Goal: Task Accomplishment & Management: Manage account settings

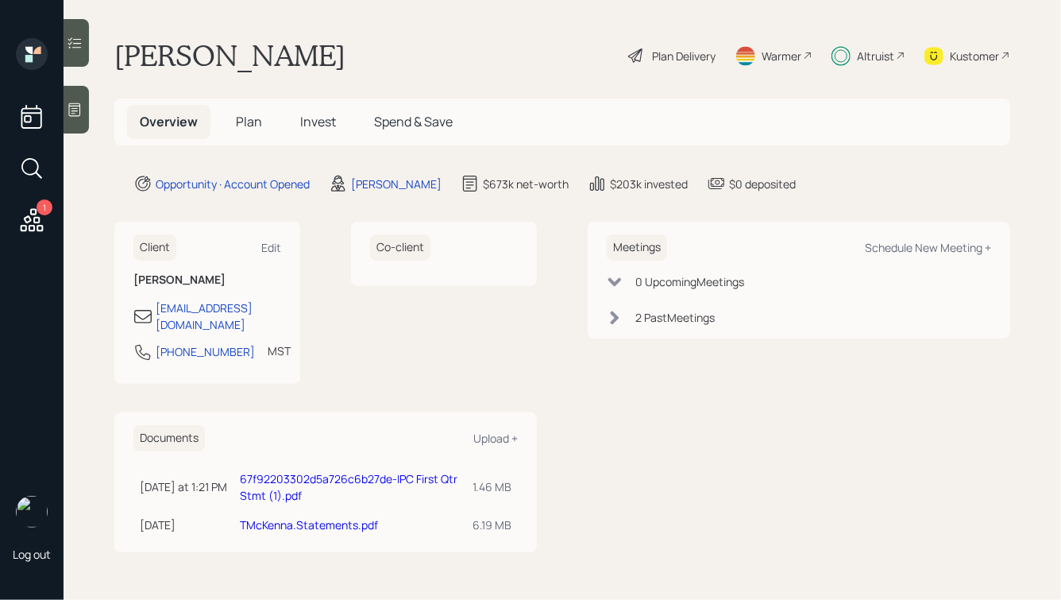
click at [362, 471] on link "67f92203302d5a726c6b27de-IPC First Qtr Stmt (1).pdf" at bounding box center [349, 487] width 218 height 32
click at [386, 336] on div "Co-client" at bounding box center [444, 303] width 186 height 162
click at [331, 113] on span "Invest" at bounding box center [318, 121] width 36 height 17
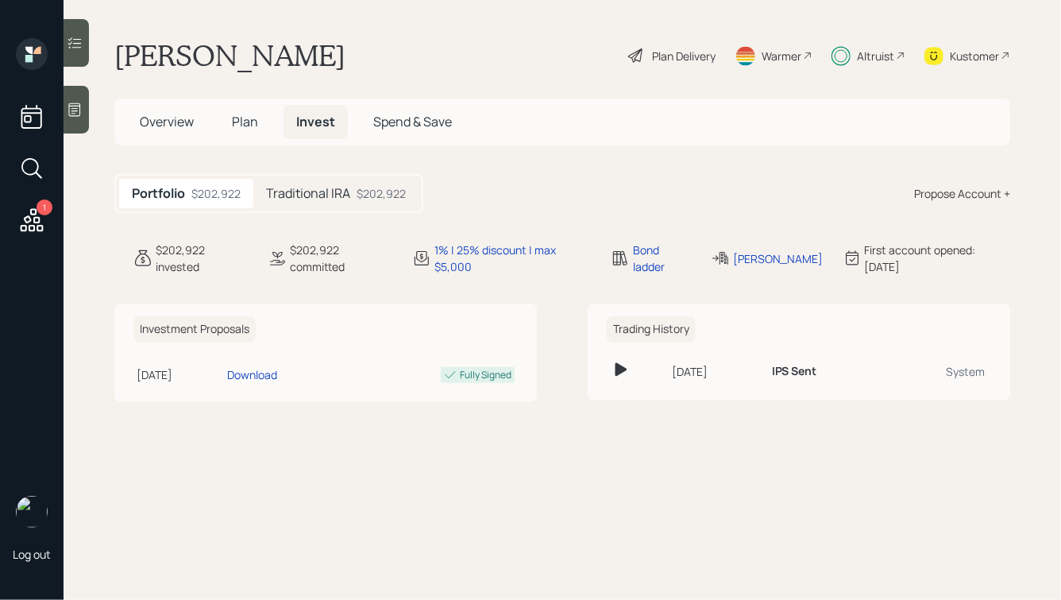
click at [349, 191] on h5 "Traditional IRA" at bounding box center [308, 193] width 84 height 15
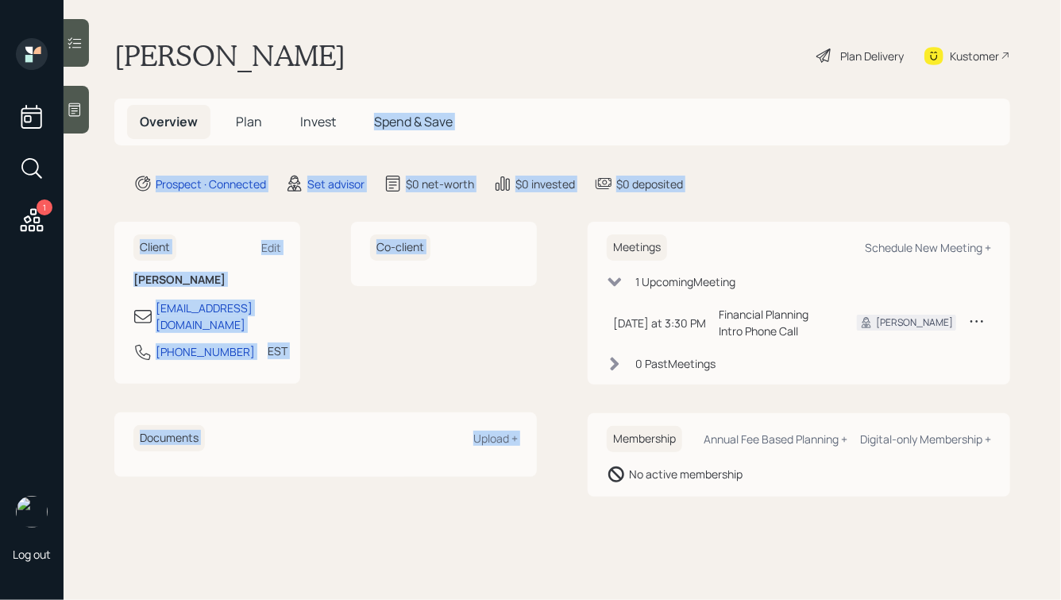
drag, startPoint x: 762, startPoint y: 193, endPoint x: 561, endPoint y: 37, distance: 254.0
click at [561, 37] on main "[PERSON_NAME] Plan Delivery Kustomer Overview Plan Invest Spend & Save Prospect…" at bounding box center [562, 300] width 997 height 600
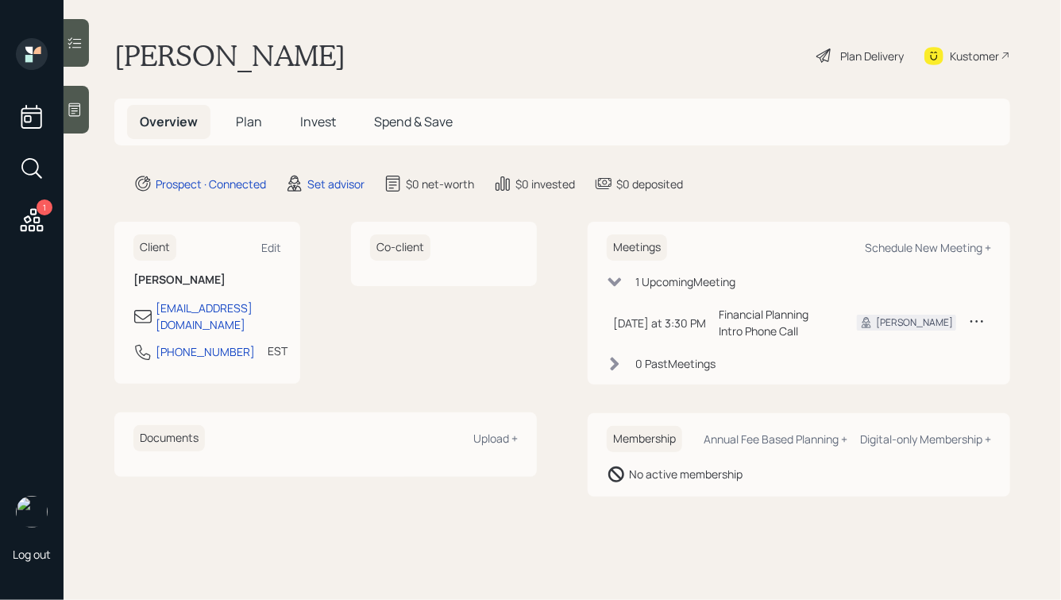
click at [561, 37] on main "Olga Pleshan Plan Delivery Kustomer Overview Plan Invest Spend & Save Prospect …" at bounding box center [562, 300] width 997 height 600
